Goal: Task Accomplishment & Management: Complete application form

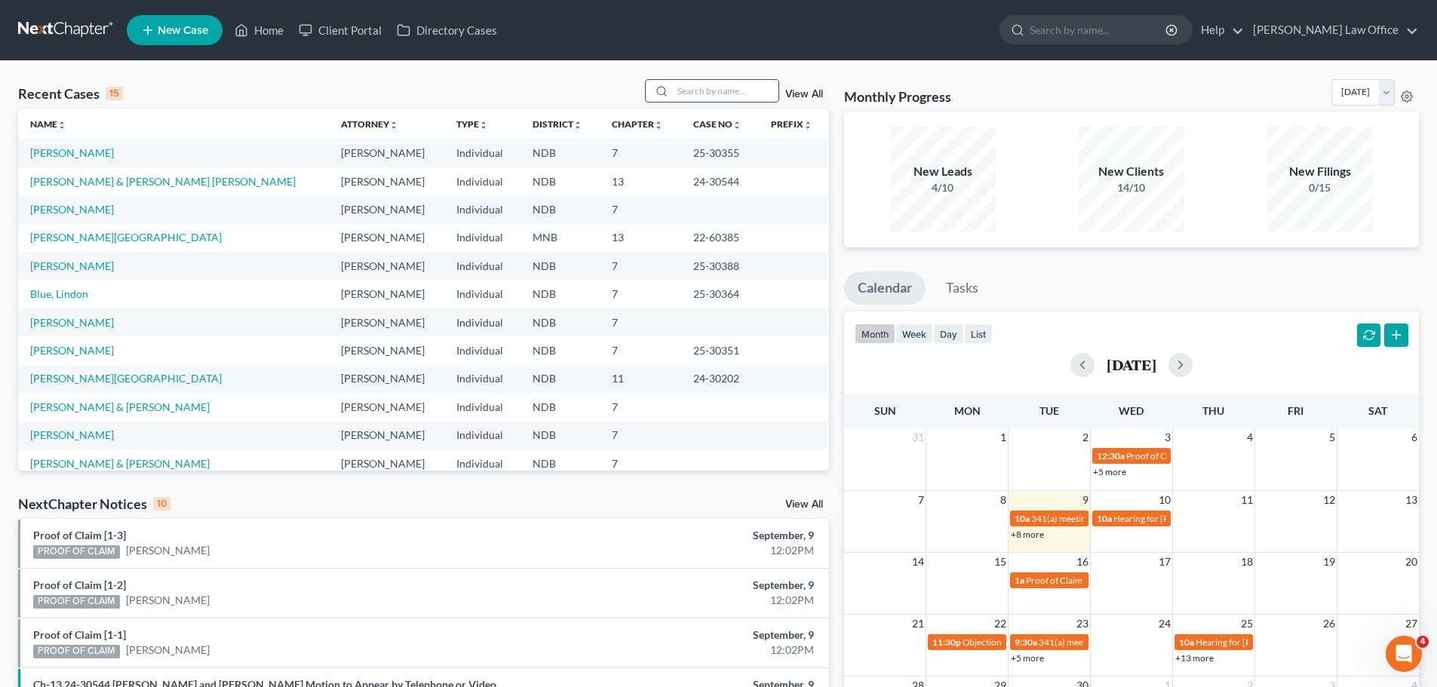
click at [703, 89] on input "search" at bounding box center [726, 91] width 106 height 22
type input "jager"
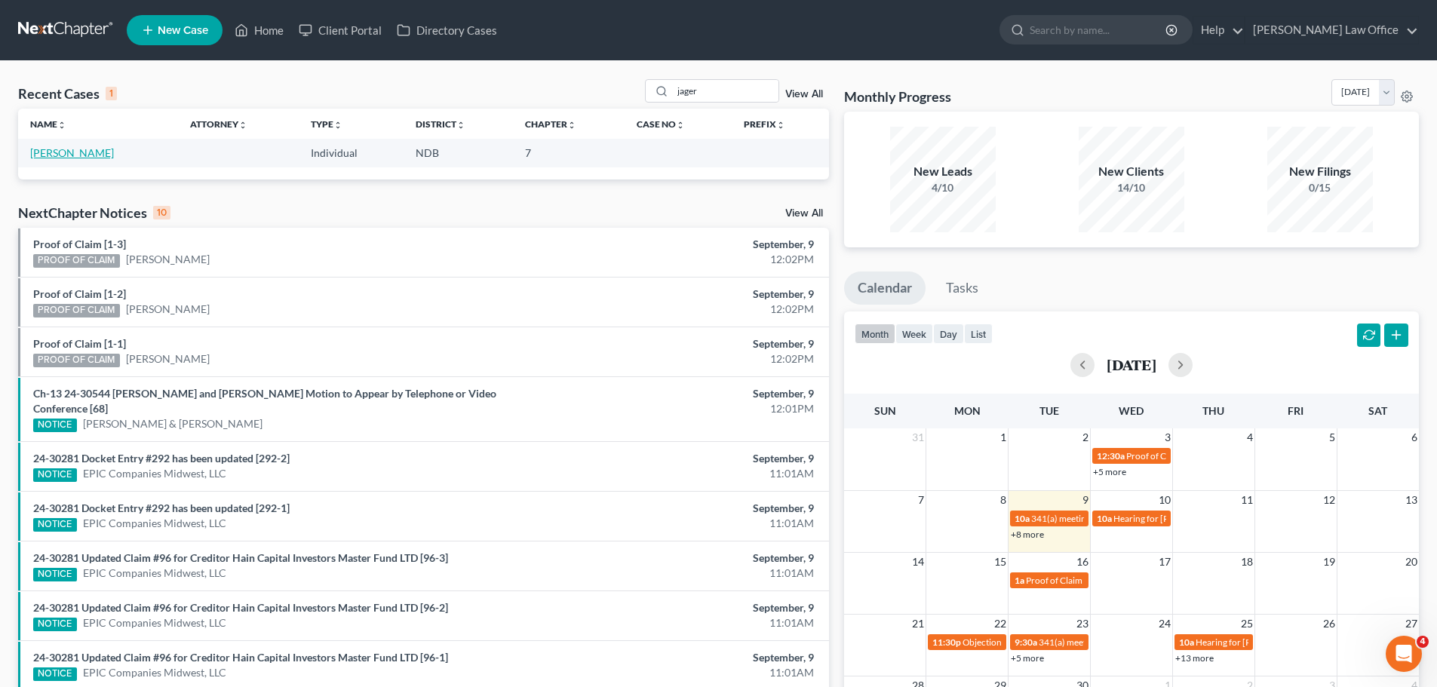
click at [73, 157] on link "[PERSON_NAME]" at bounding box center [72, 152] width 84 height 13
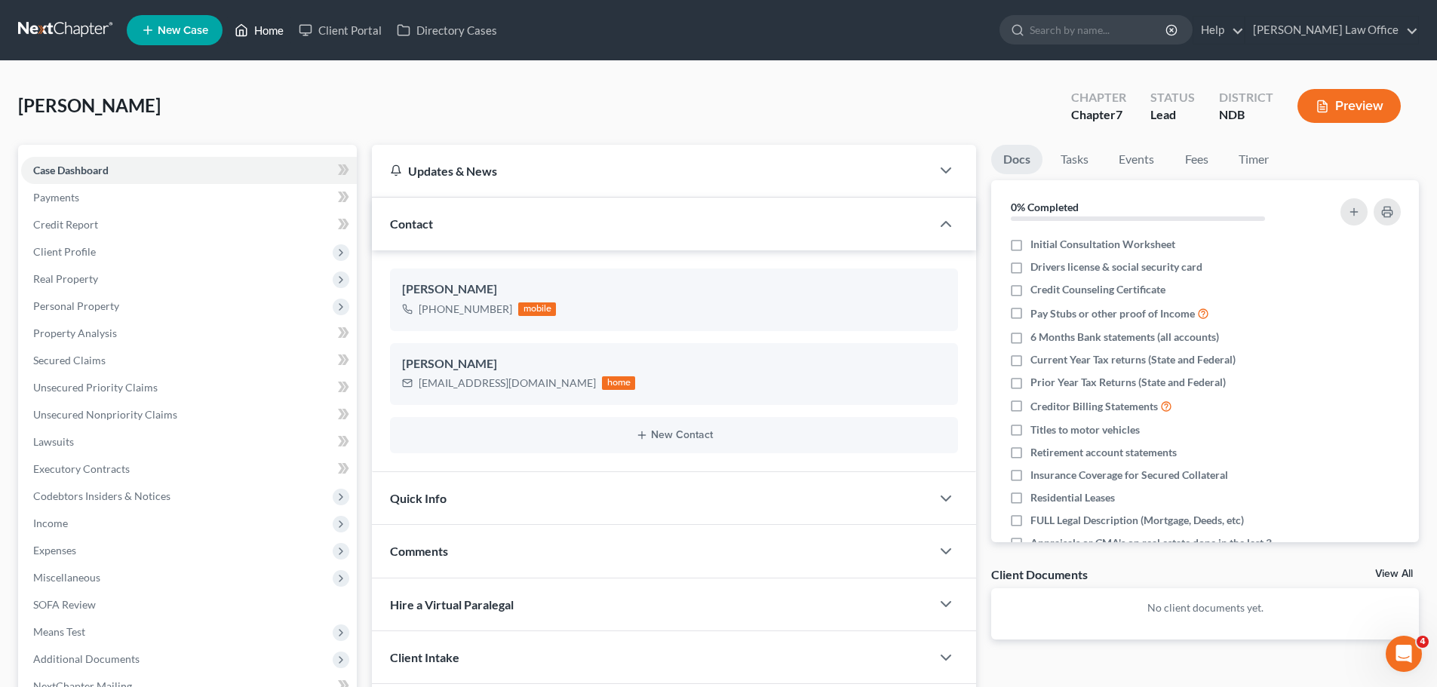
click at [263, 25] on link "Home" at bounding box center [259, 30] width 64 height 27
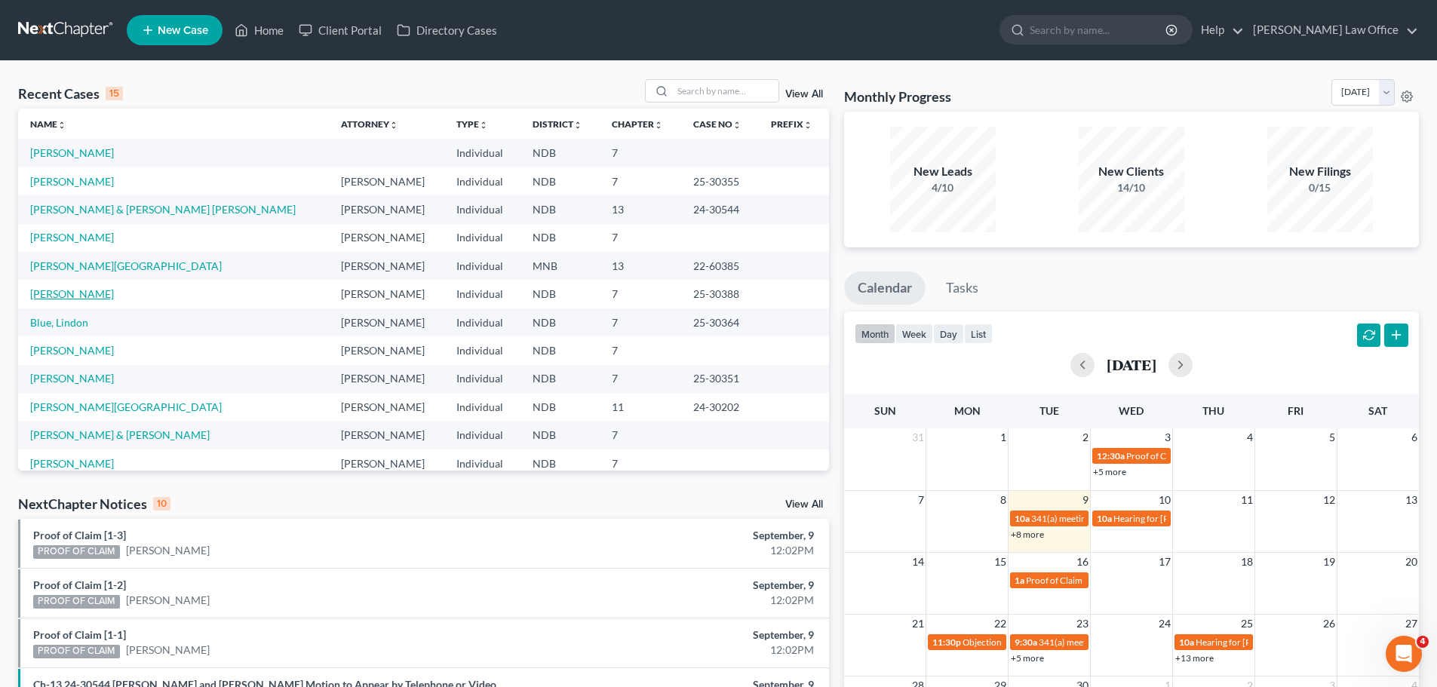
click at [78, 292] on link "[PERSON_NAME]" at bounding box center [72, 293] width 84 height 13
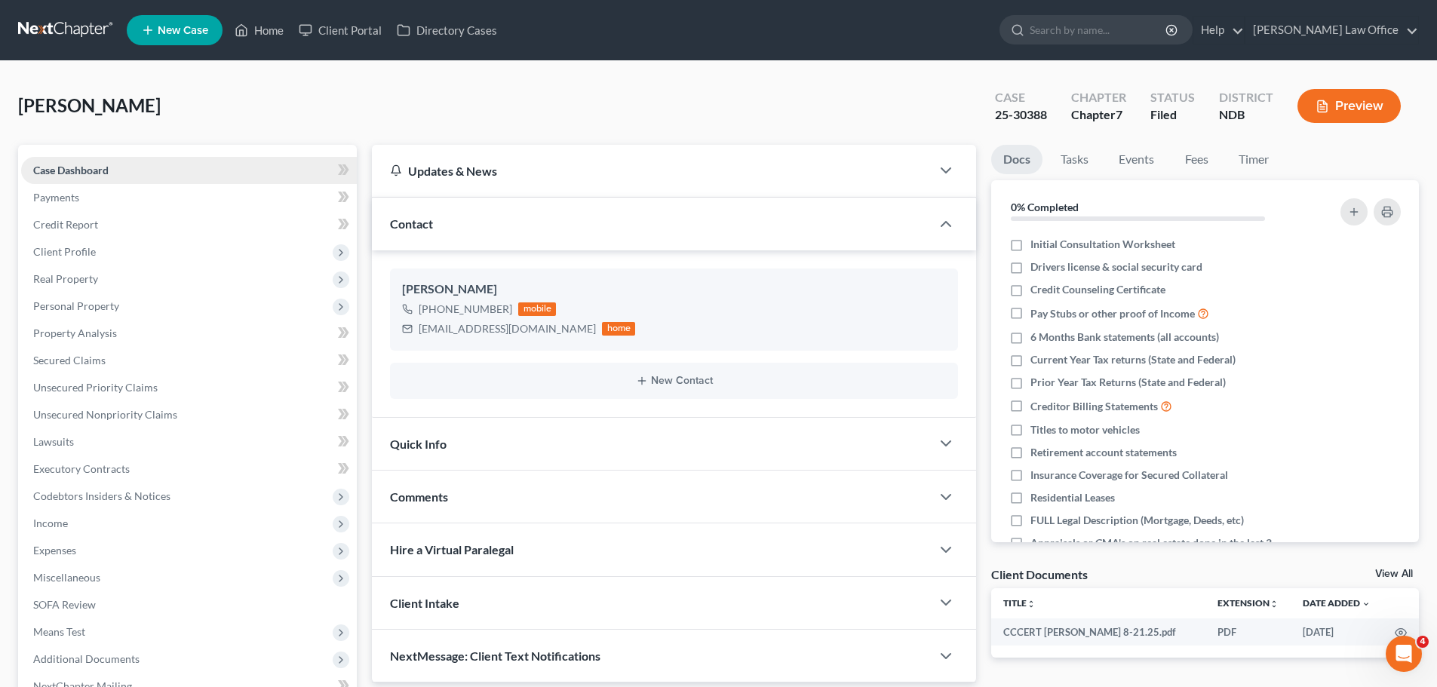
click at [75, 169] on span "Case Dashboard" at bounding box center [70, 170] width 75 height 13
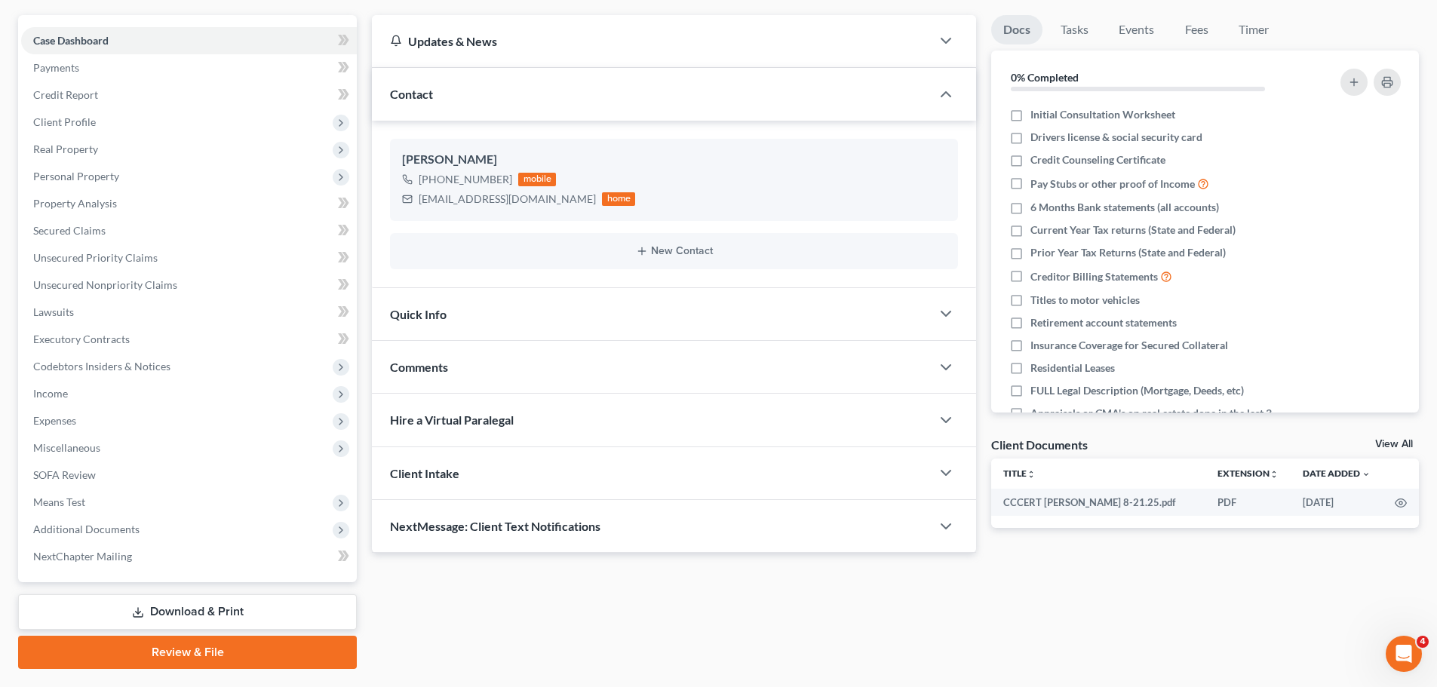
scroll to position [169, 0]
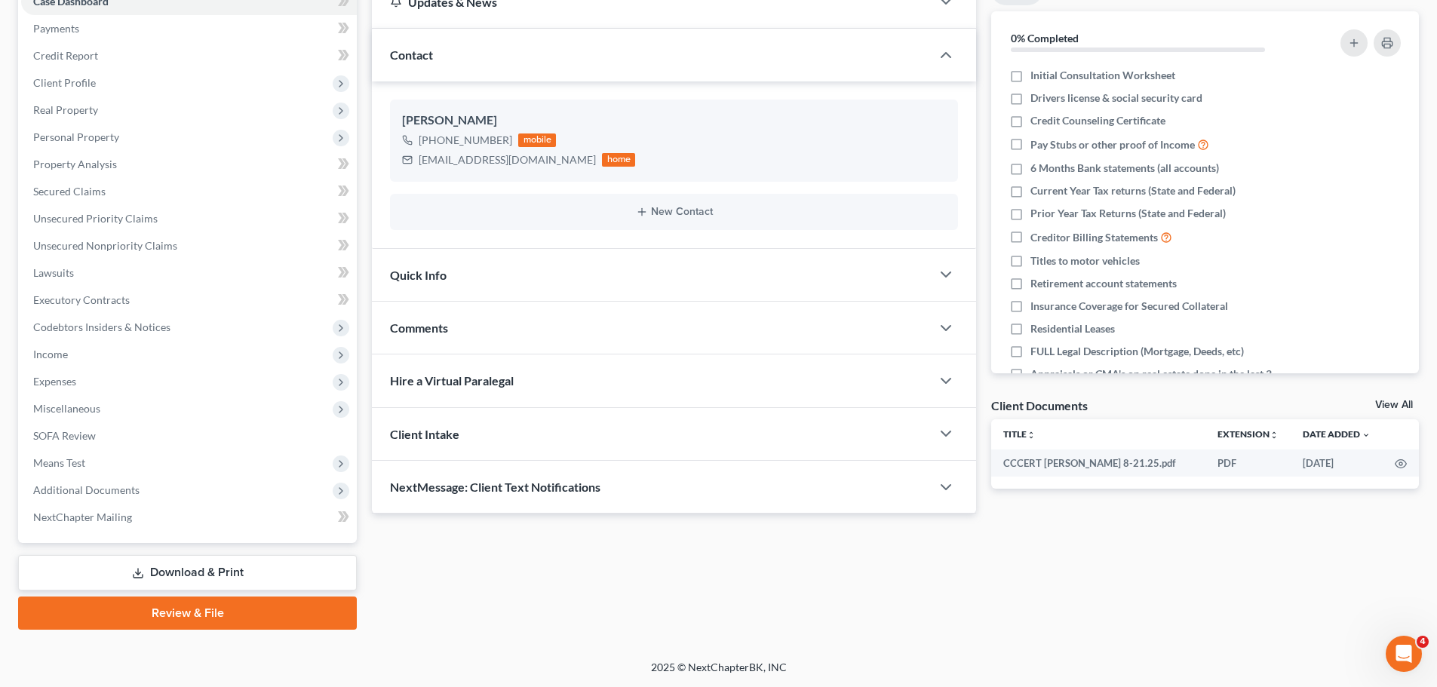
click at [580, 485] on span "NextMessage: Client Text Notifications" at bounding box center [495, 487] width 211 height 14
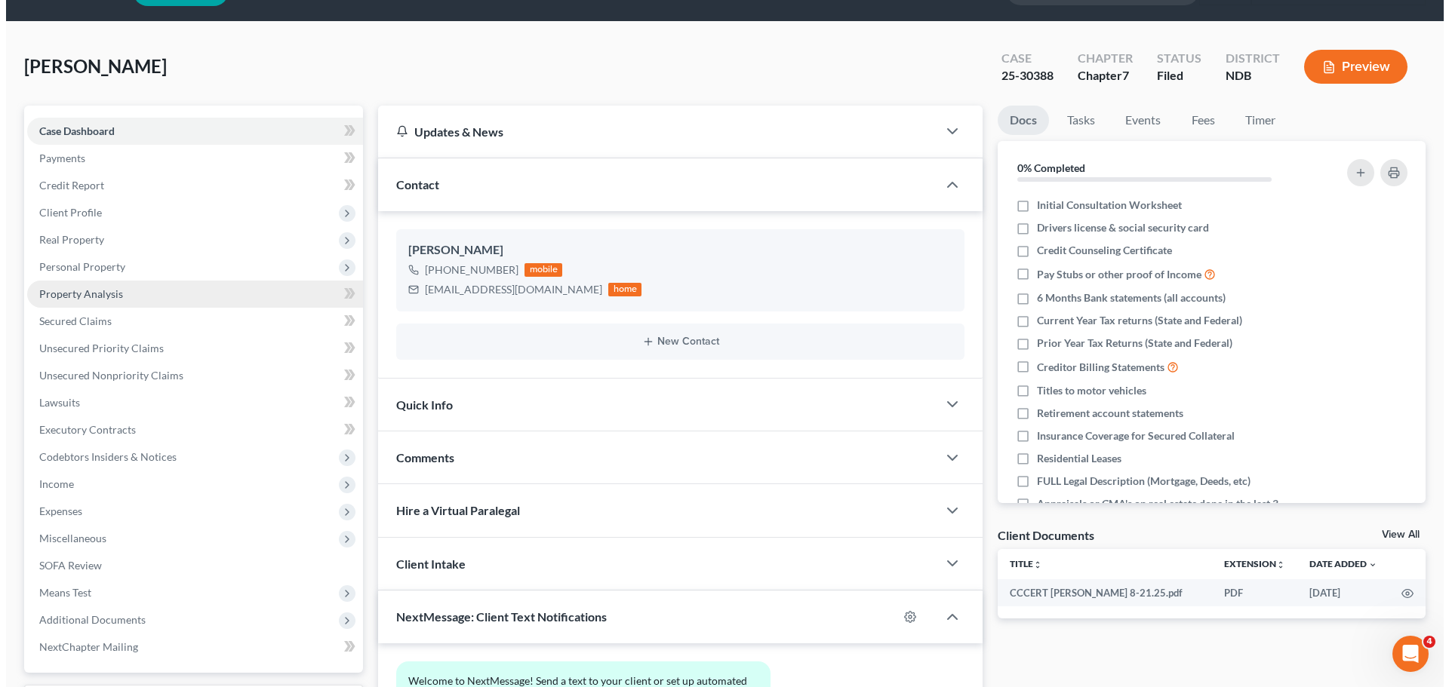
scroll to position [0, 0]
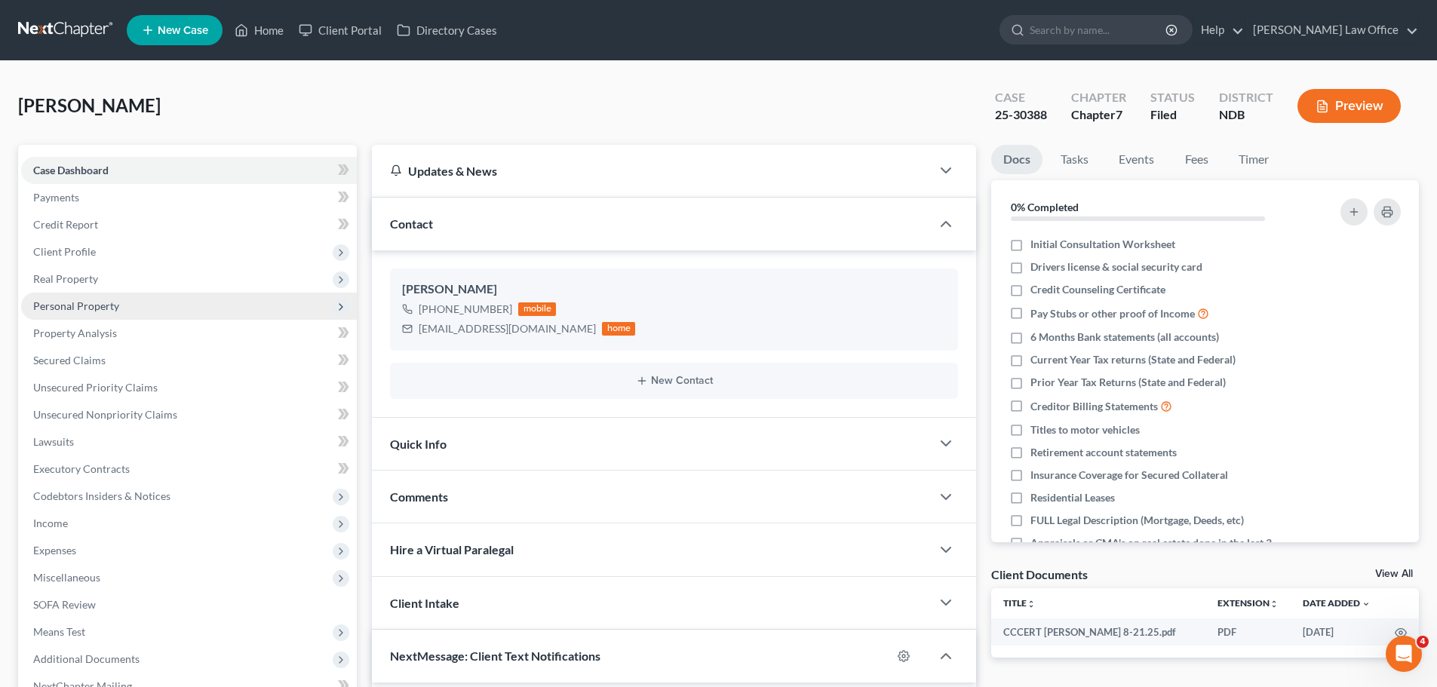
click at [91, 295] on span "Personal Property" at bounding box center [189, 306] width 336 height 27
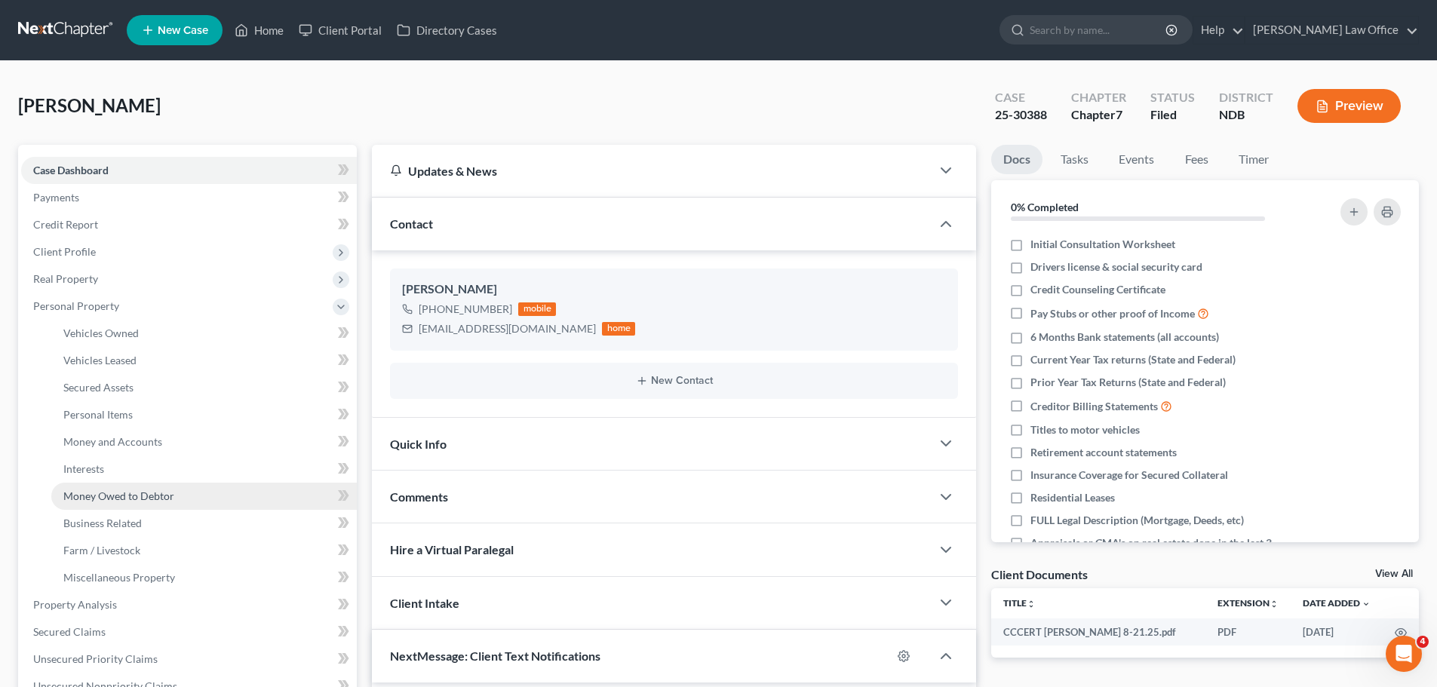
click at [146, 494] on span "Money Owed to Debtor" at bounding box center [118, 496] width 111 height 13
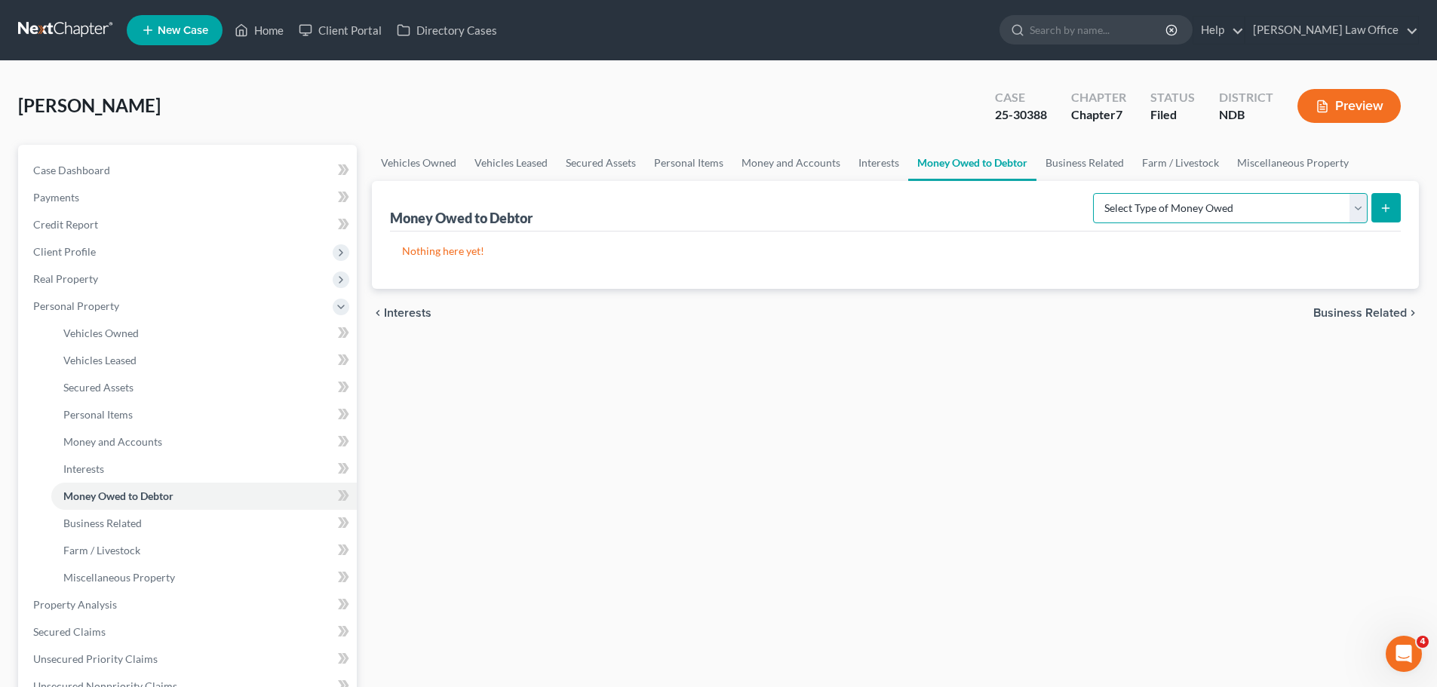
click at [703, 207] on select "Select Type of Money Owed Accounts Receivable (A/B: 38) Alimony (A/B: 29) Child…" at bounding box center [1230, 208] width 275 height 30
select select "expected_tax_refund"
click at [703, 193] on select "Select Type of Money Owed Accounts Receivable (A/B: 38) Alimony (A/B: 29) Child…" at bounding box center [1230, 208] width 275 height 30
click at [703, 206] on line "submit" at bounding box center [1386, 207] width 0 height 7
select select "0"
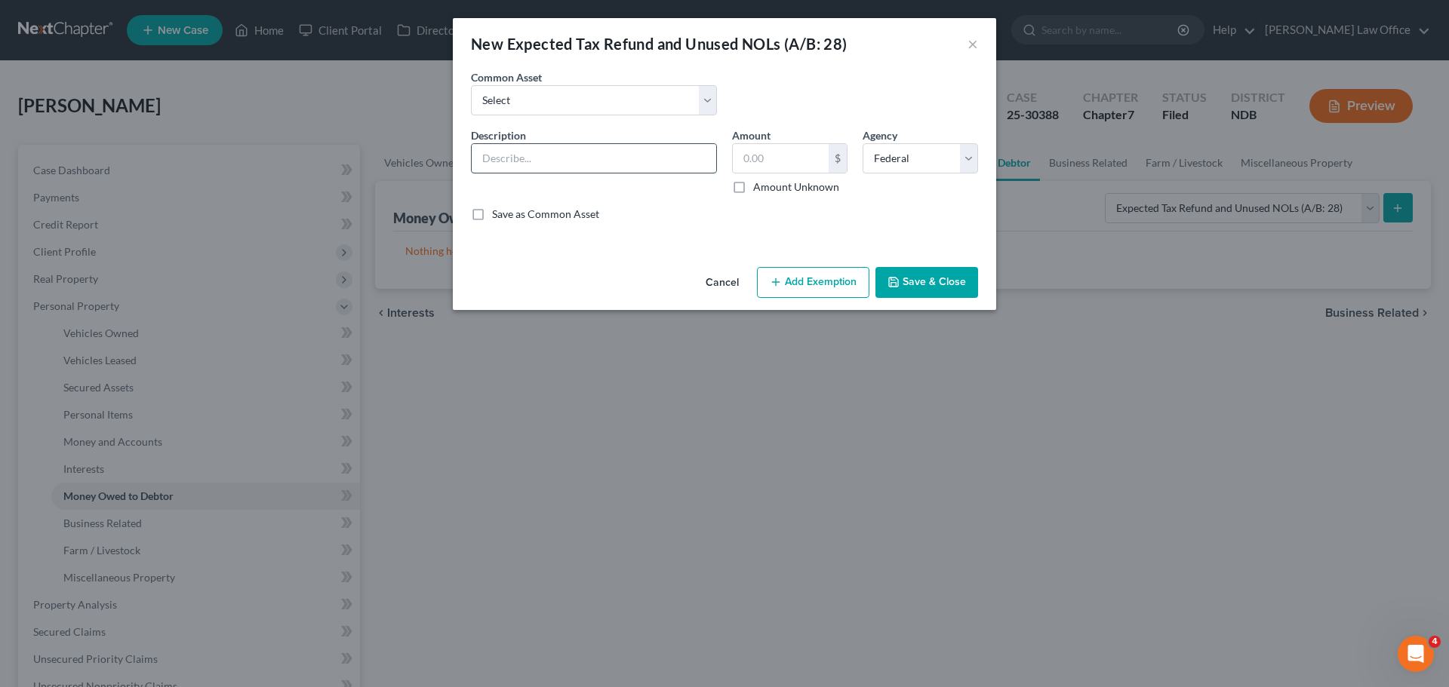
click at [509, 154] on input "text" at bounding box center [594, 158] width 244 height 29
type input "e"
type input "Estimated Federal Tax Credits (8/12)"
type input "3,576.00"
click at [703, 284] on button "Add Exemption" at bounding box center [813, 283] width 112 height 32
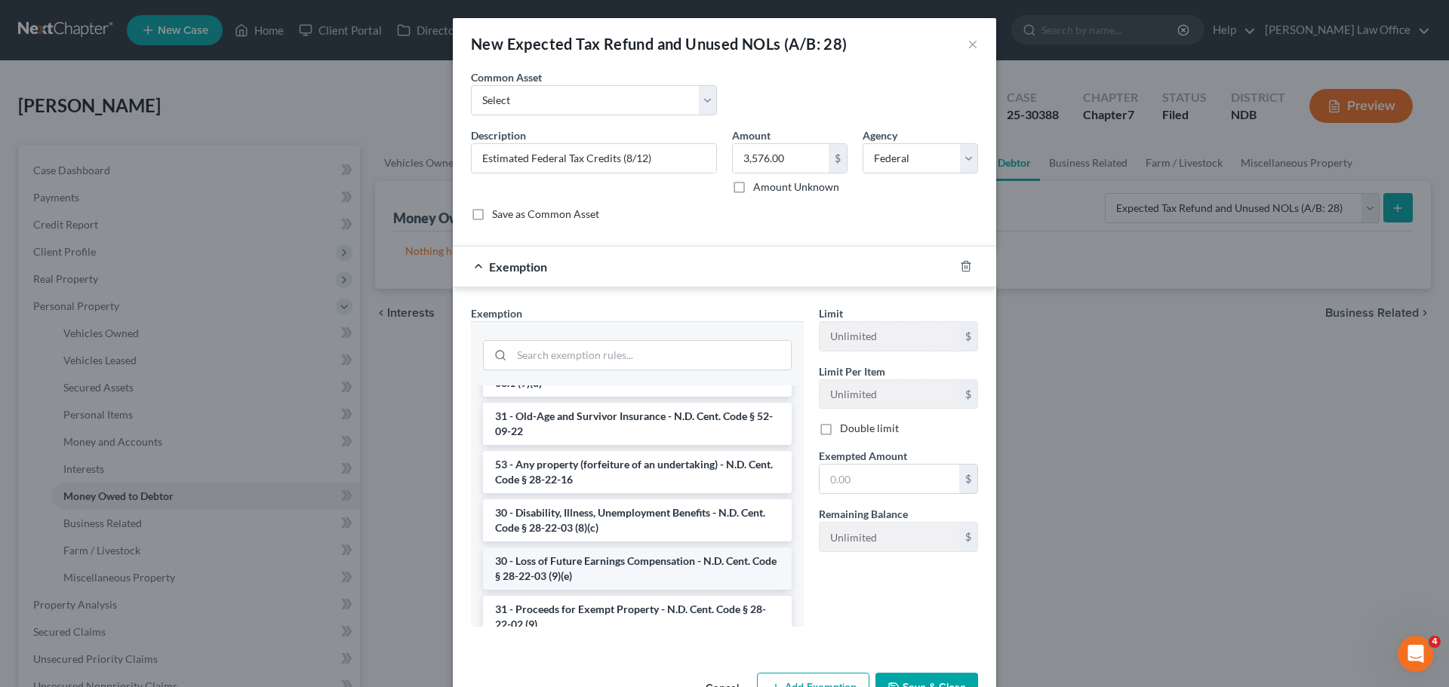
scroll to position [755, 0]
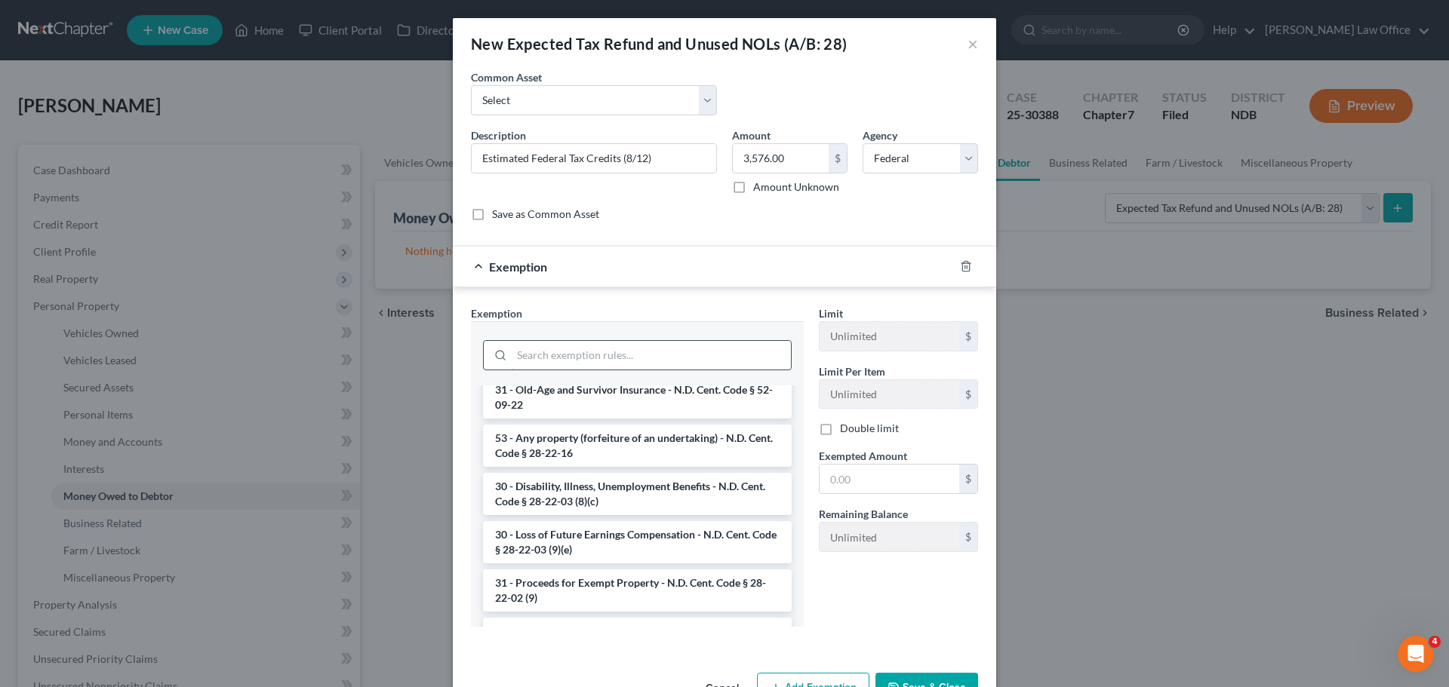
click at [546, 362] on input "search" at bounding box center [651, 355] width 279 height 29
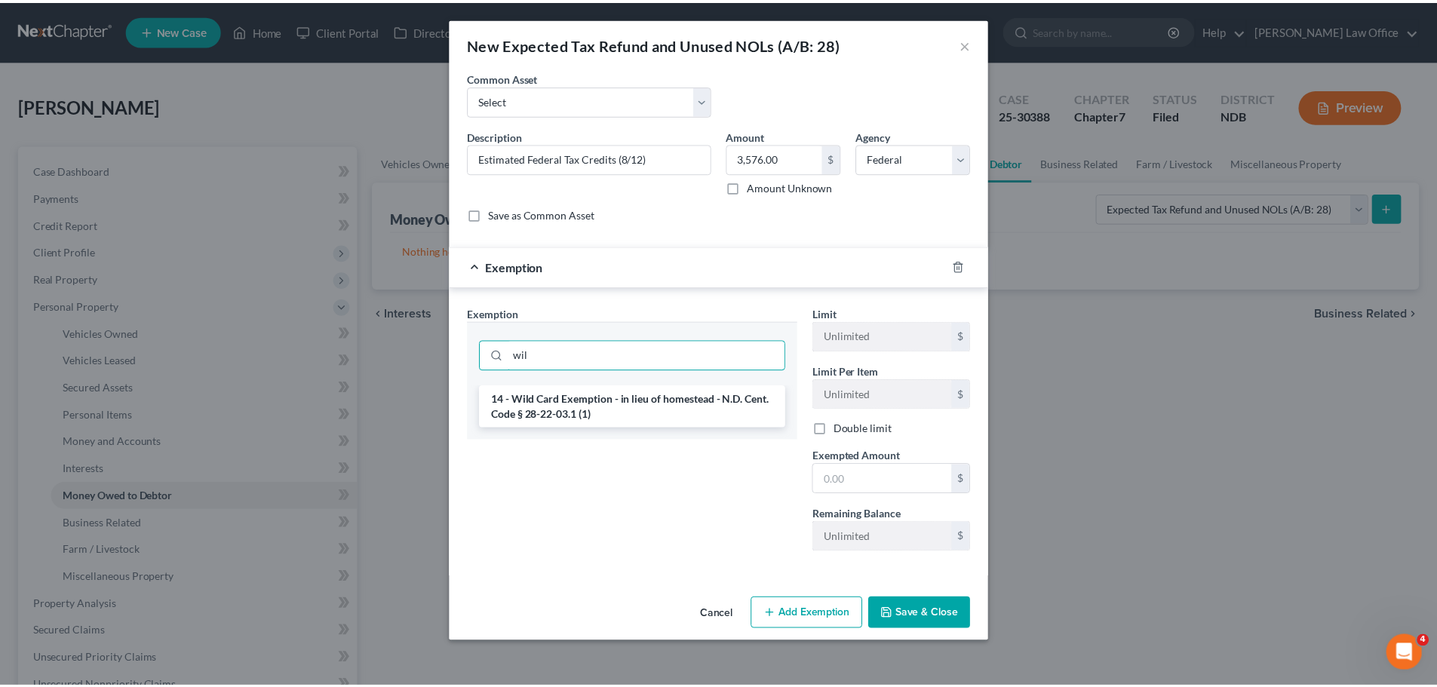
scroll to position [0, 0]
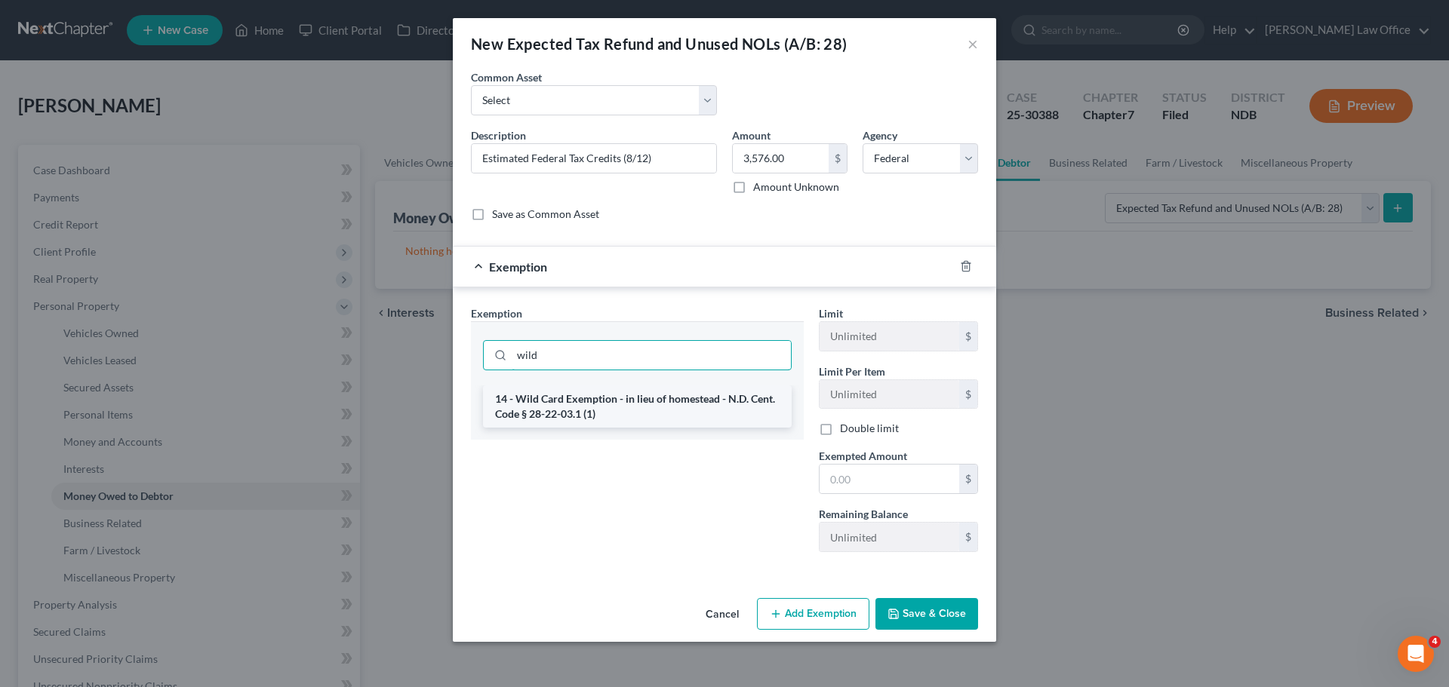
type input "wild"
click at [559, 397] on li "14 - Wild Card Exemption - in lieu of homestead - N.D. Cent. Code § 28-22-03.1 …" at bounding box center [637, 407] width 309 height 42
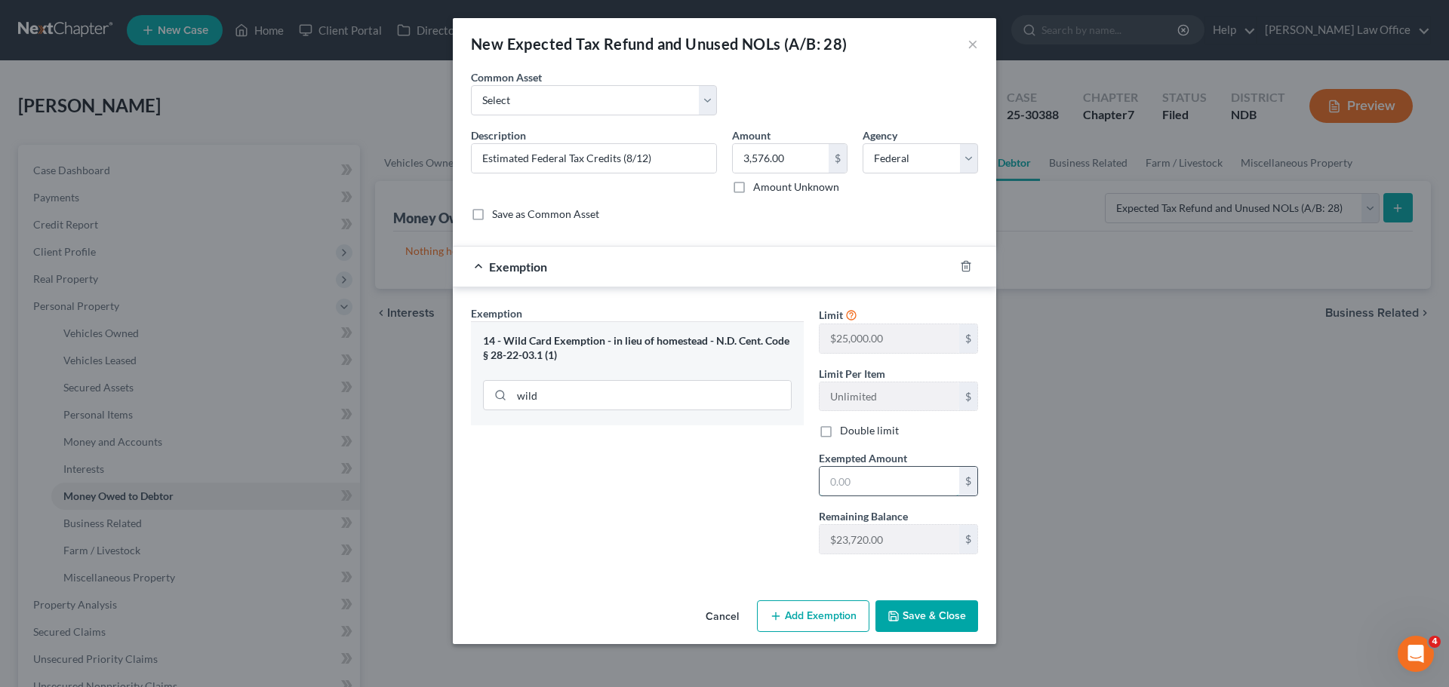
click at [703, 478] on input "text" at bounding box center [889, 481] width 140 height 29
type input "3,576.00"
click at [703, 622] on button "Save & Close" at bounding box center [926, 617] width 103 height 32
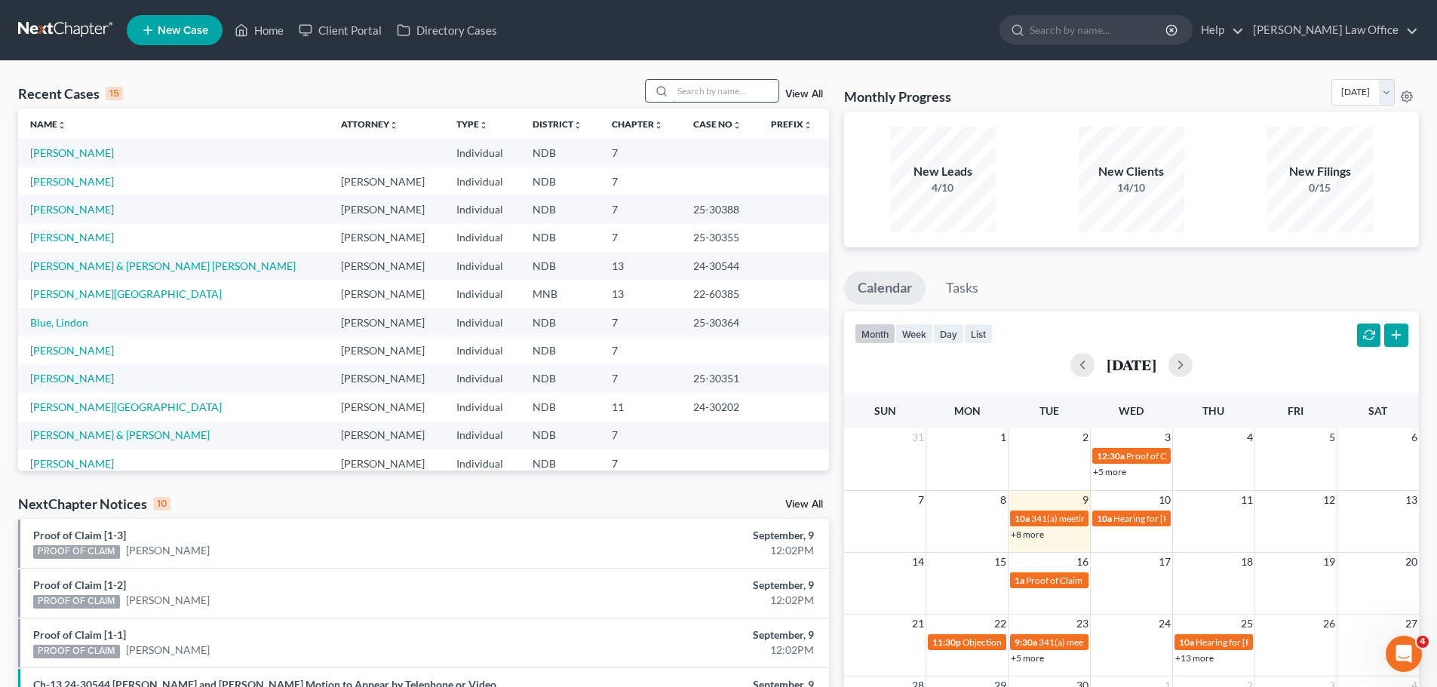
click at [700, 91] on input "search" at bounding box center [726, 91] width 106 height 22
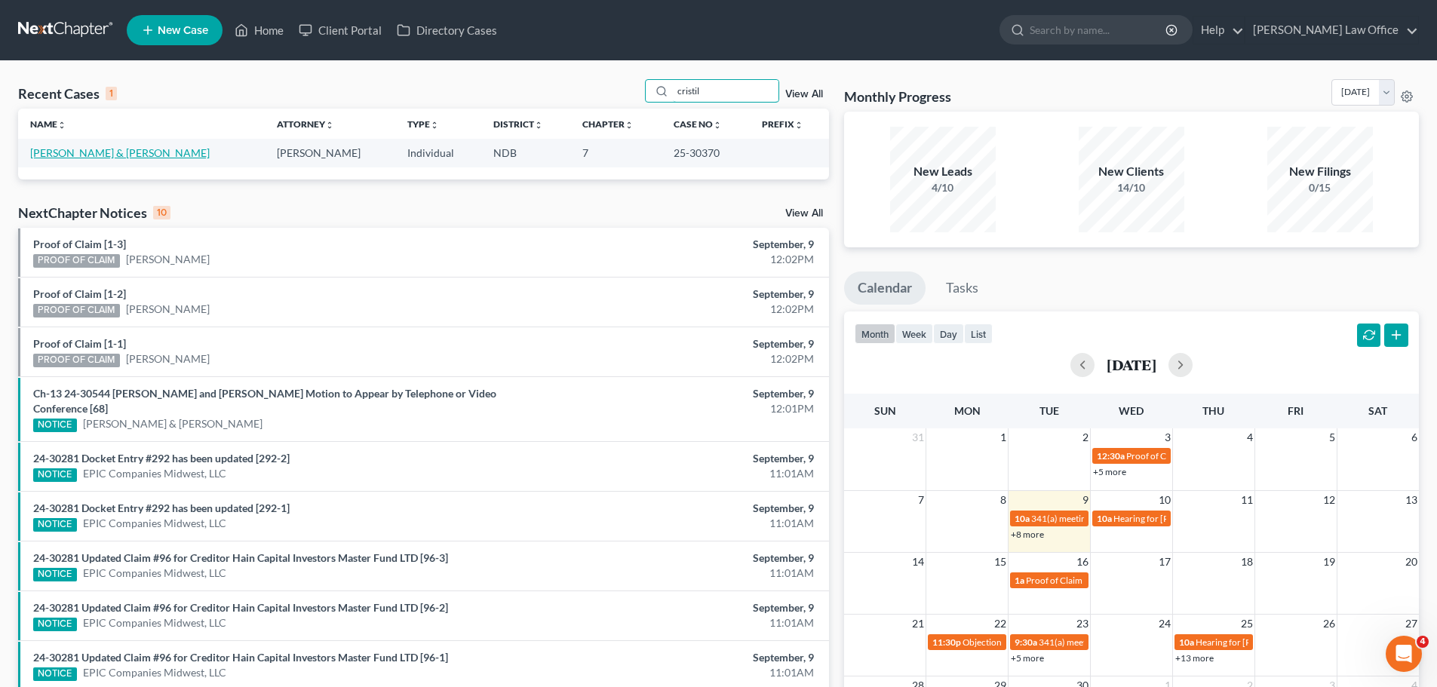
type input "cristil"
click at [75, 155] on link "[PERSON_NAME] & [PERSON_NAME]" at bounding box center [120, 152] width 180 height 13
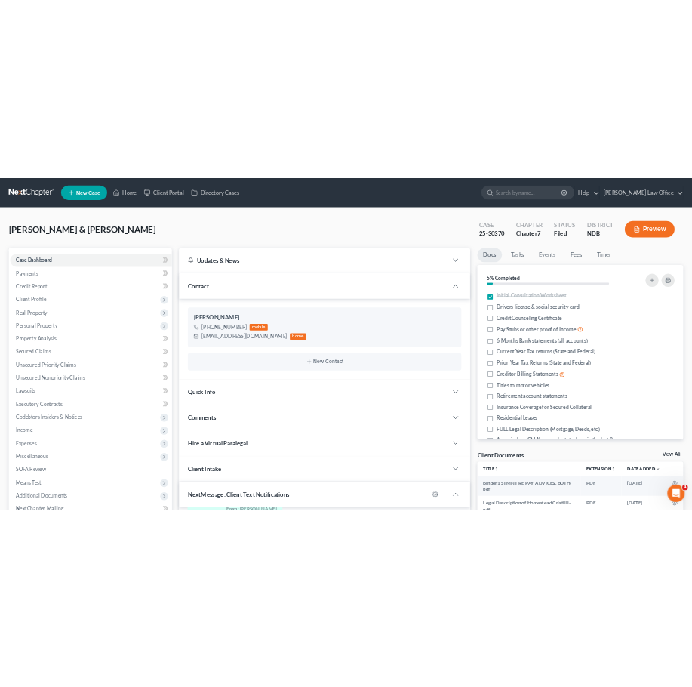
scroll to position [1763, 0]
